Goal: Find specific page/section: Find specific page/section

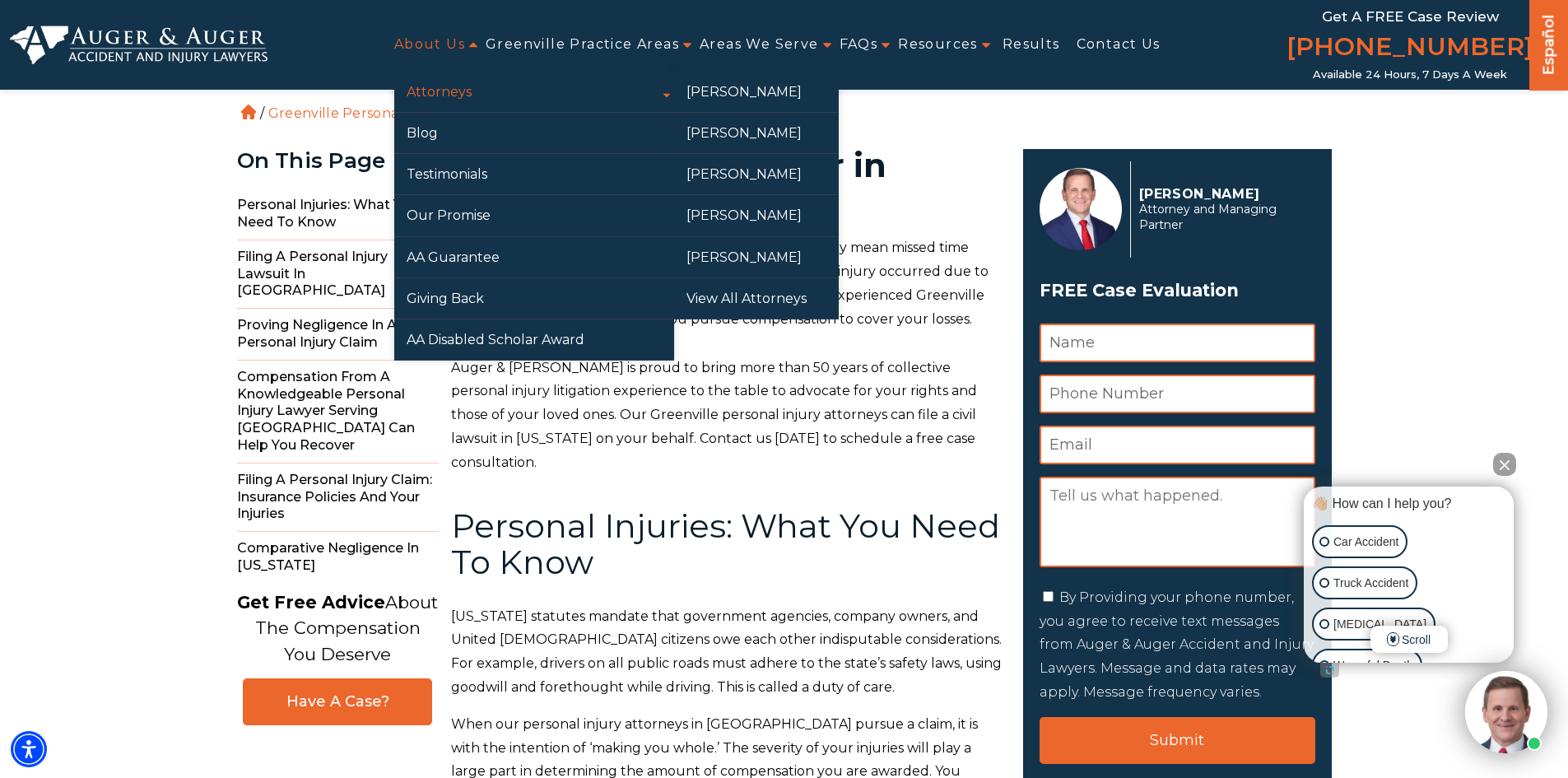
click at [450, 86] on link "Attorneys" at bounding box center [535, 92] width 280 height 41
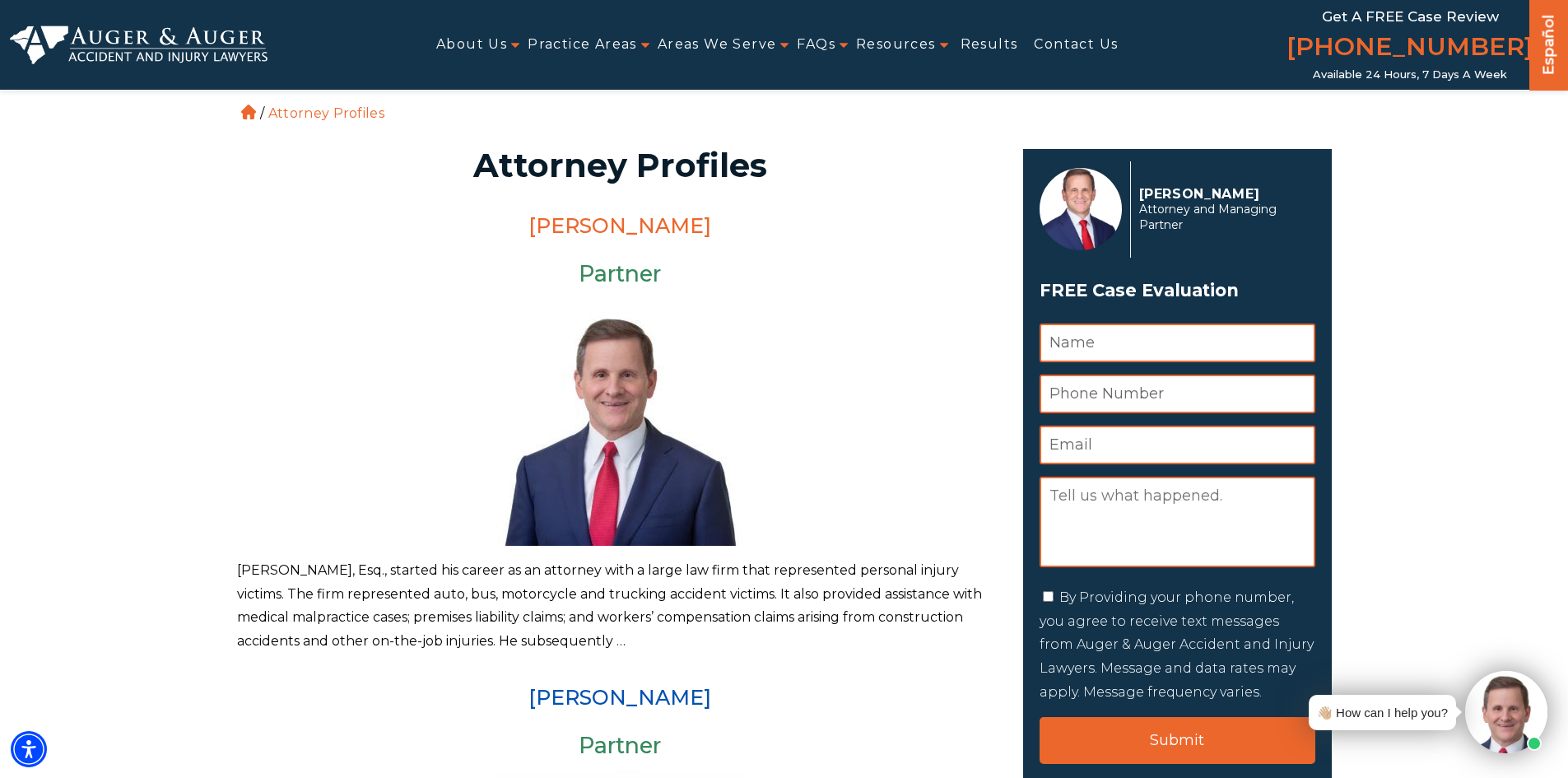
click at [645, 225] on link "[PERSON_NAME]" at bounding box center [619, 225] width 183 height 25
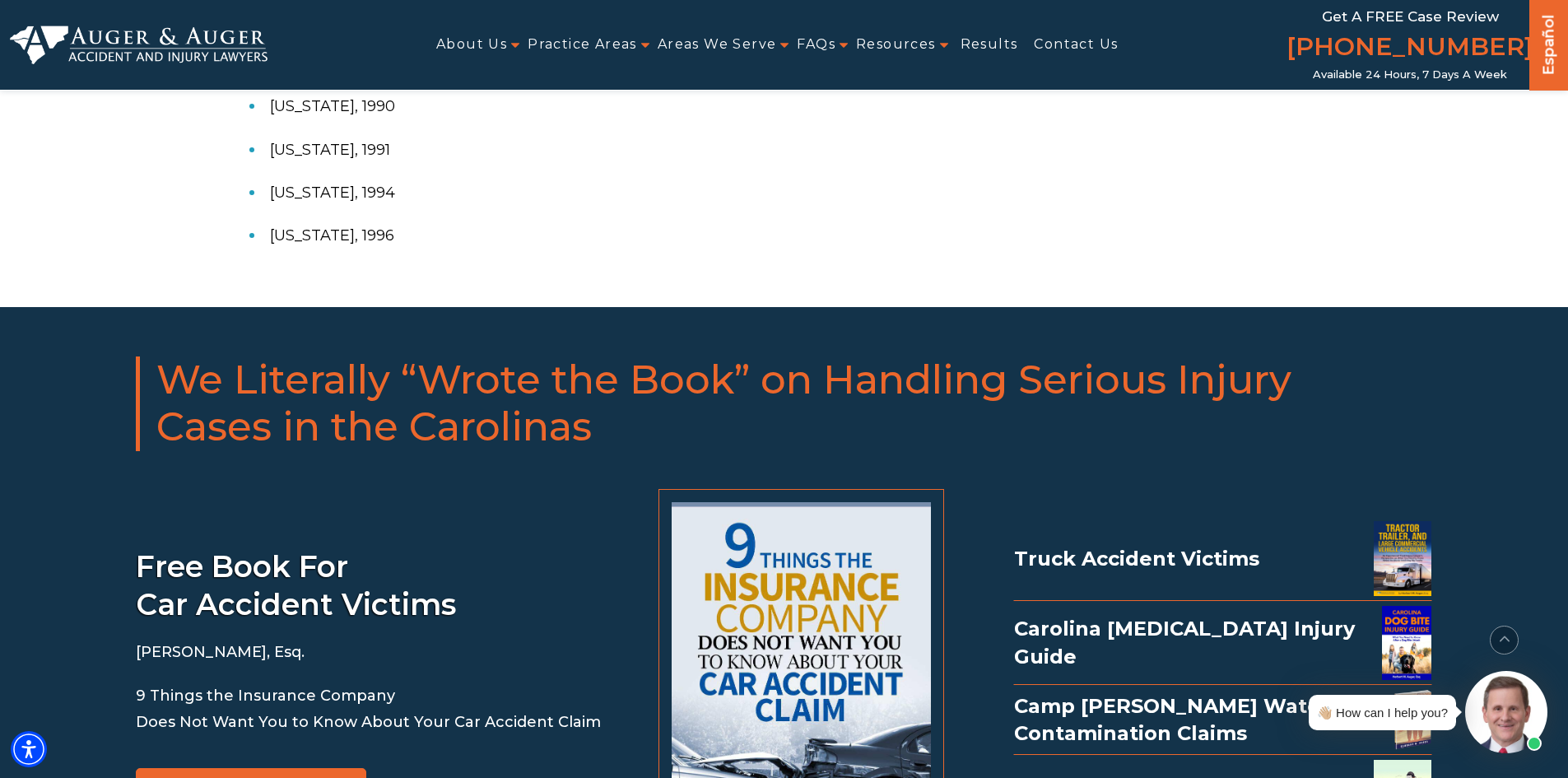
scroll to position [1646, 0]
